Goal: Information Seeking & Learning: Check status

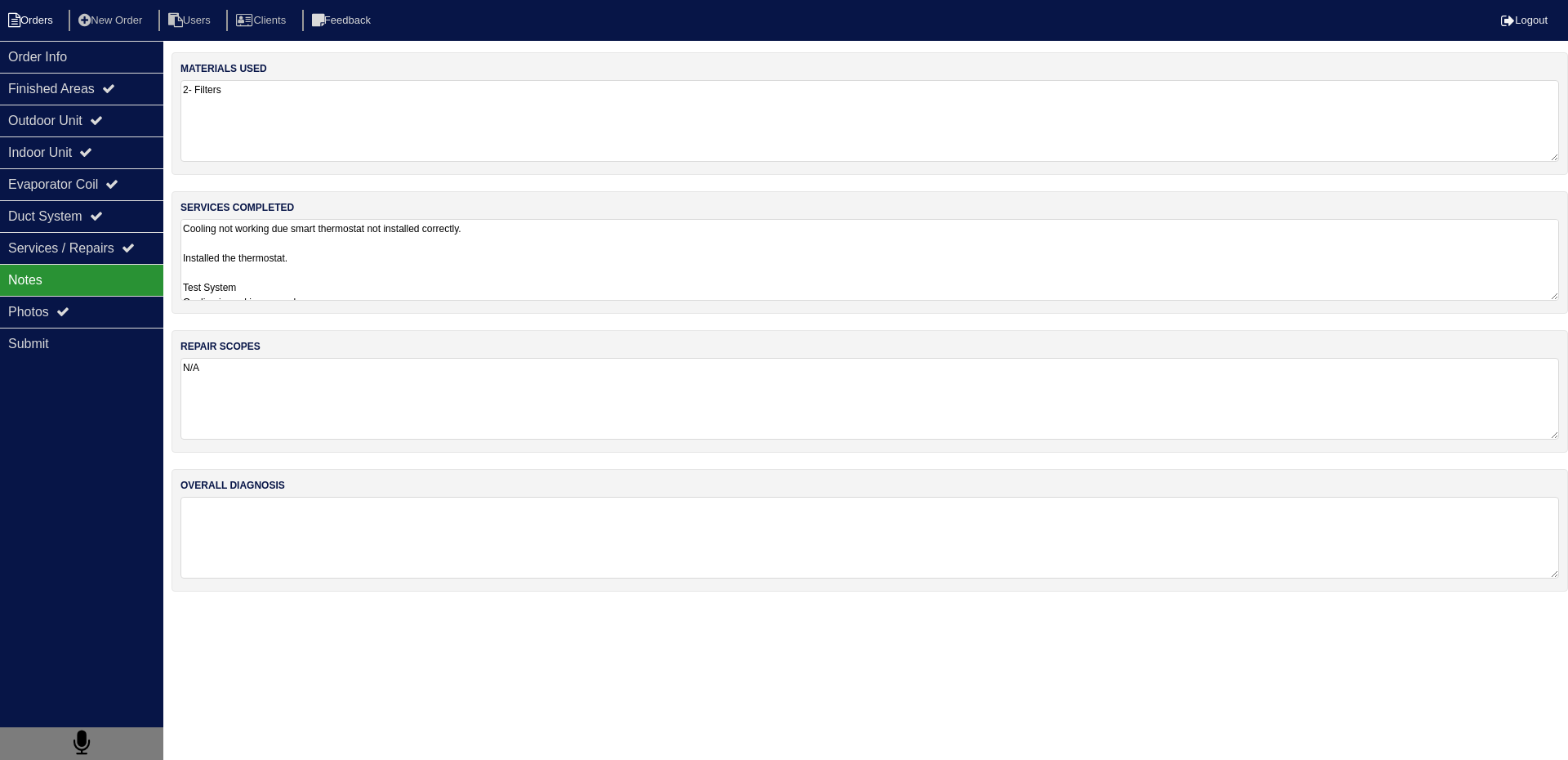
click at [41, 11] on li "Orders" at bounding box center [33, 20] width 66 height 22
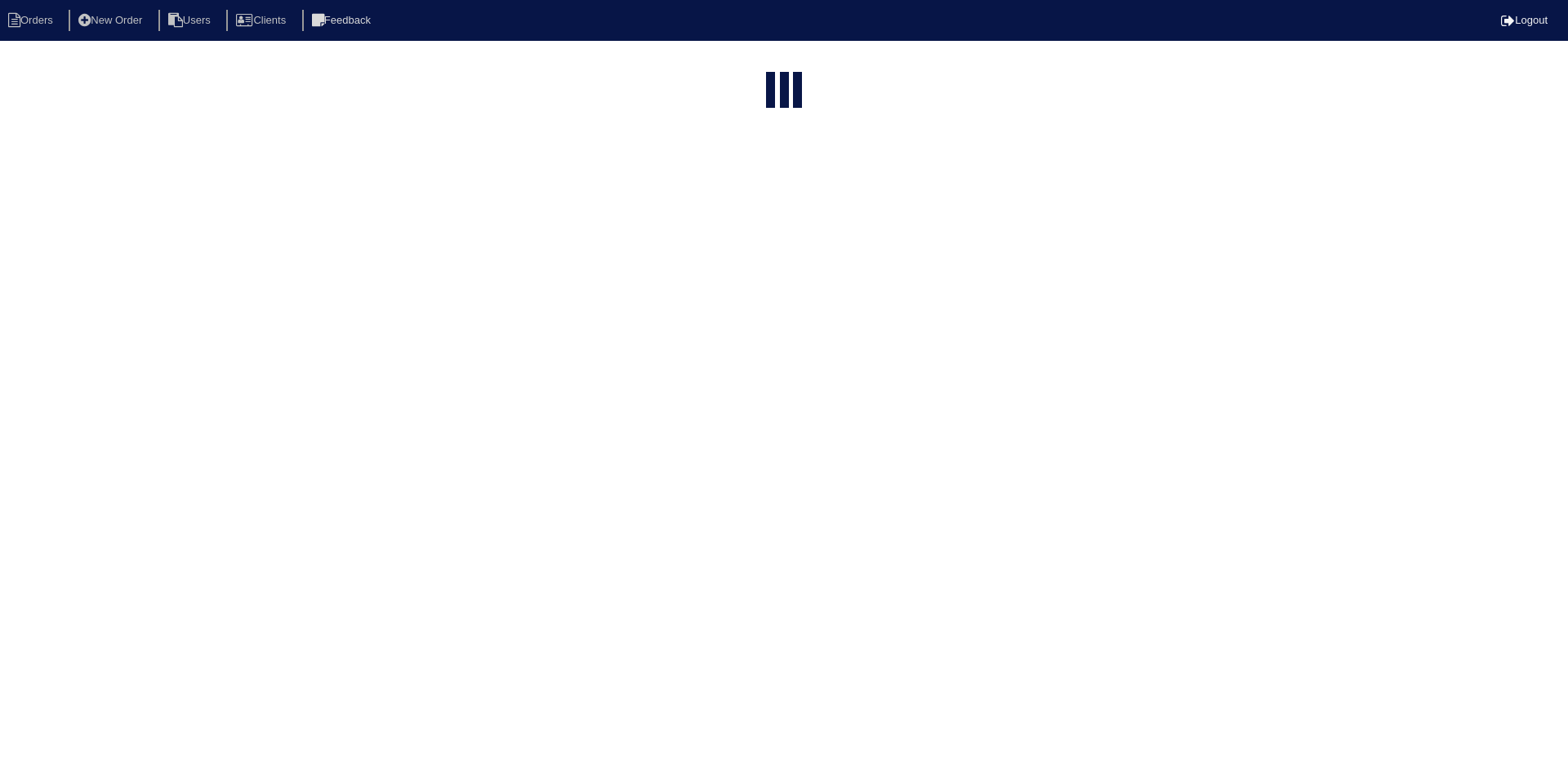
select select "15"
type input "120 country"
